Goal: Download file/media

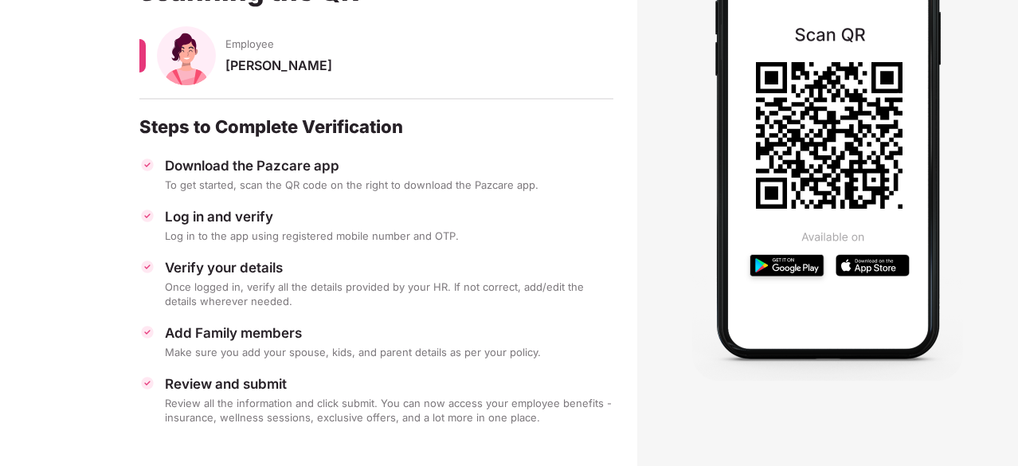
scroll to position [196, 0]
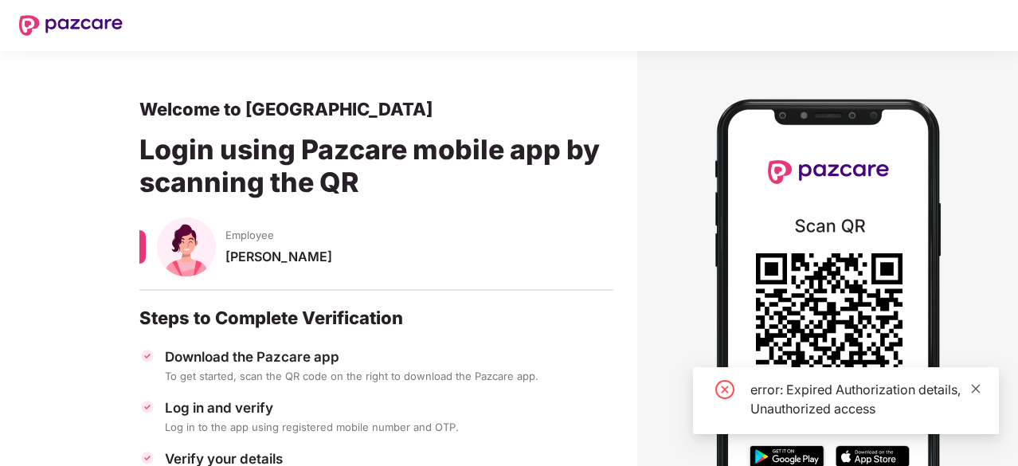
click at [979, 389] on icon "close" at bounding box center [975, 388] width 11 height 11
